Goal: Navigation & Orientation: Find specific page/section

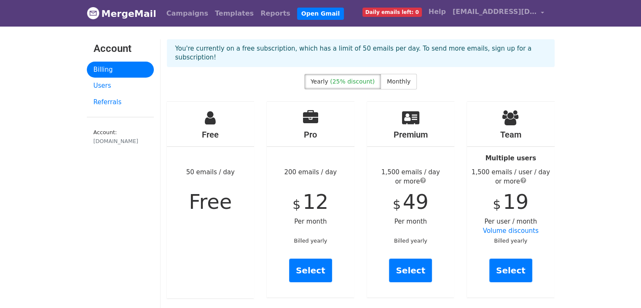
click at [406, 14] on span "Daily emails left: 0" at bounding box center [392, 12] width 59 height 9
click at [180, 10] on link "Campaigns" at bounding box center [187, 13] width 48 height 17
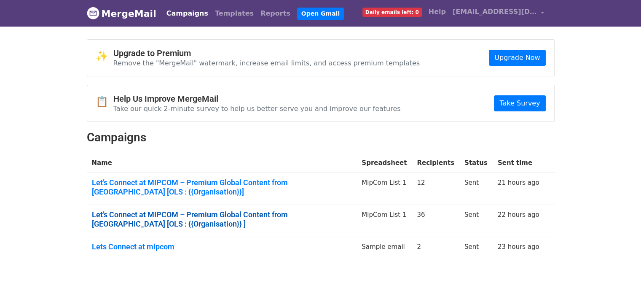
scroll to position [26, 0]
